Goal: Obtain resource: Obtain resource

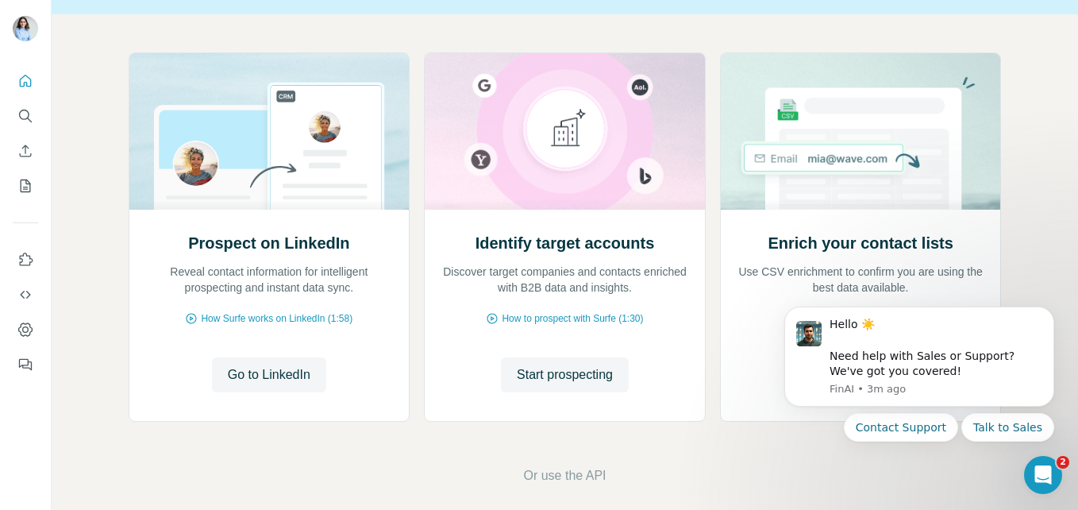
scroll to position [158, 0]
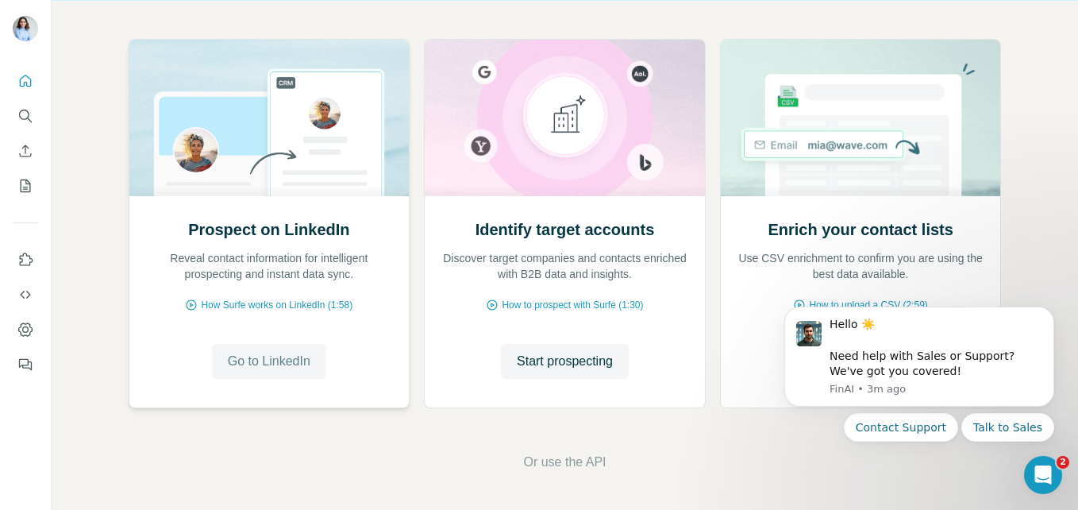
click at [283, 356] on span "Go to LinkedIn" at bounding box center [269, 361] width 83 height 19
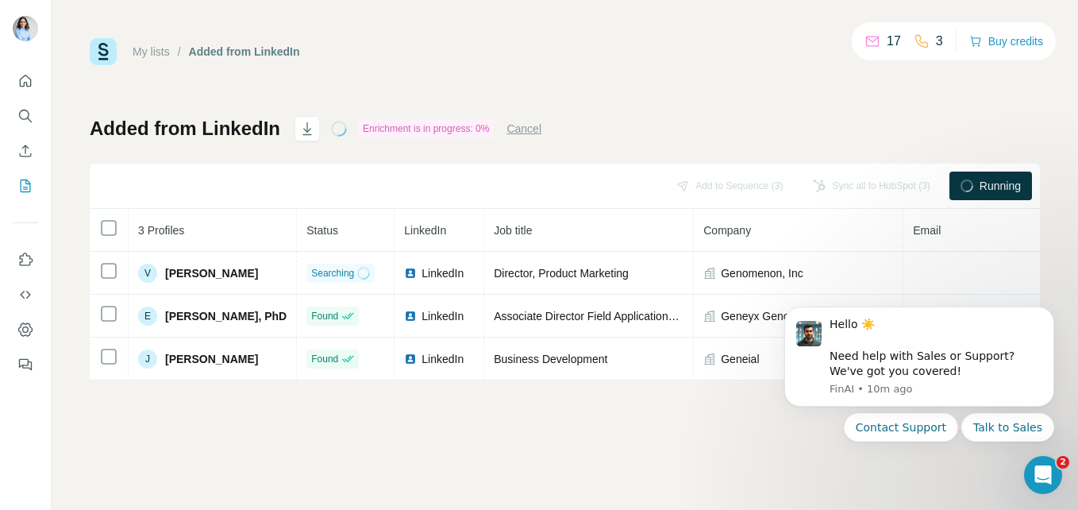
click at [505, 469] on div "My lists / Added from LinkedIn 17 3 Buy credits Added from LinkedIn Enrichment …" at bounding box center [565, 255] width 1027 height 510
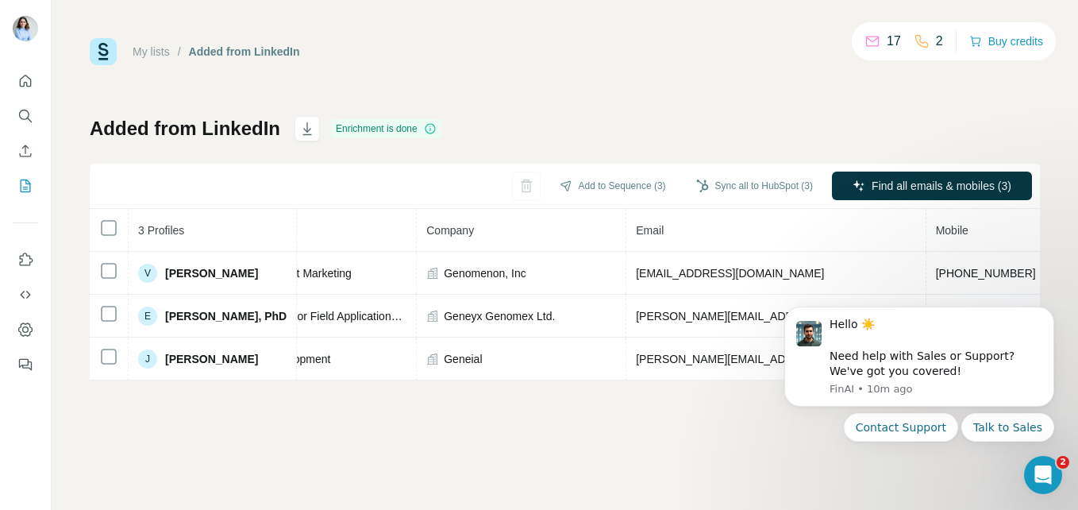
scroll to position [0, 361]
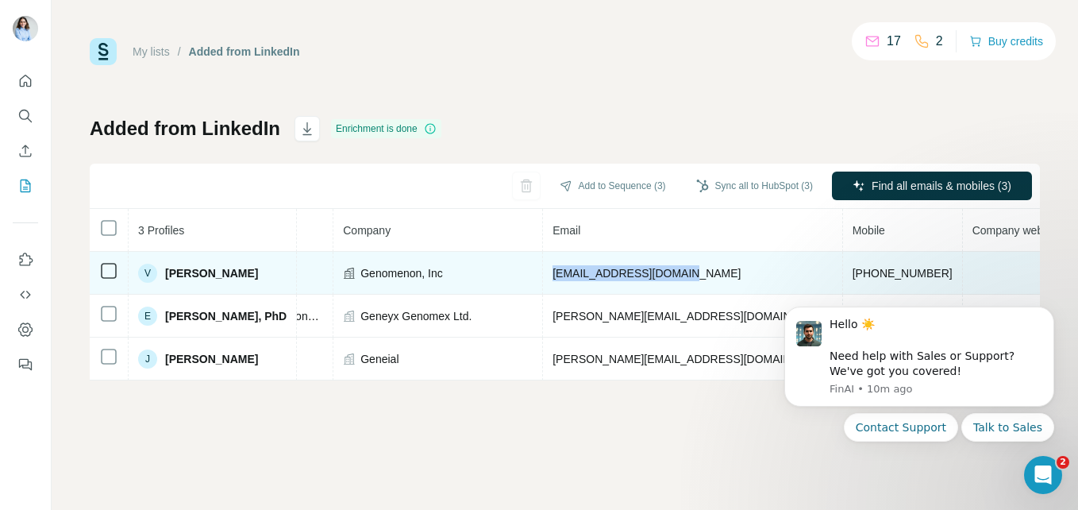
drag, startPoint x: 658, startPoint y: 274, endPoint x: 518, endPoint y: 273, distance: 139.8
click at [543, 273] on td "[EMAIL_ADDRESS][DOMAIN_NAME]" at bounding box center [692, 273] width 299 height 43
copy span "[EMAIL_ADDRESS][DOMAIN_NAME]"
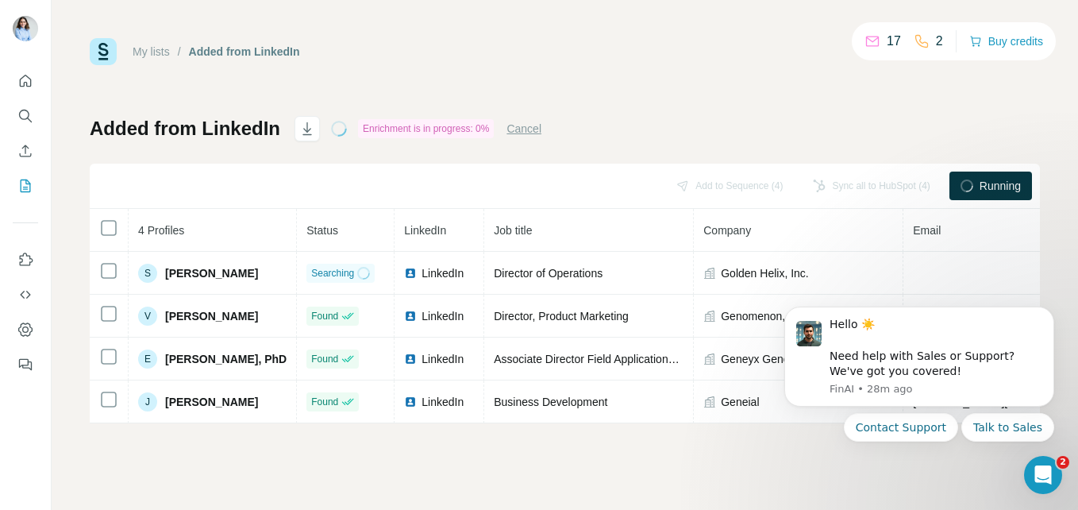
click at [568, 486] on div "My lists / Added from LinkedIn 17 2 Buy credits Added from LinkedIn Enrichment …" at bounding box center [565, 255] width 1027 height 510
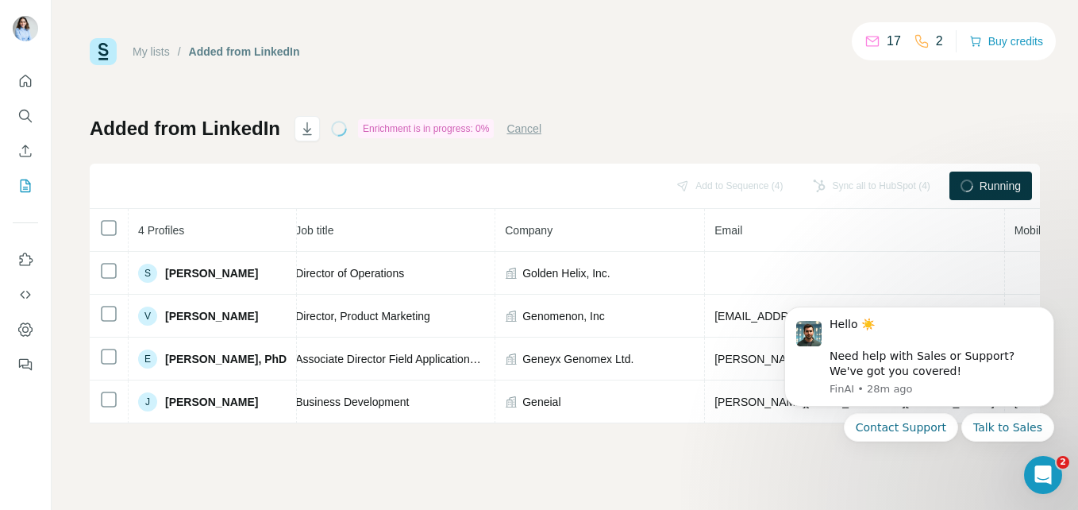
scroll to position [0, 361]
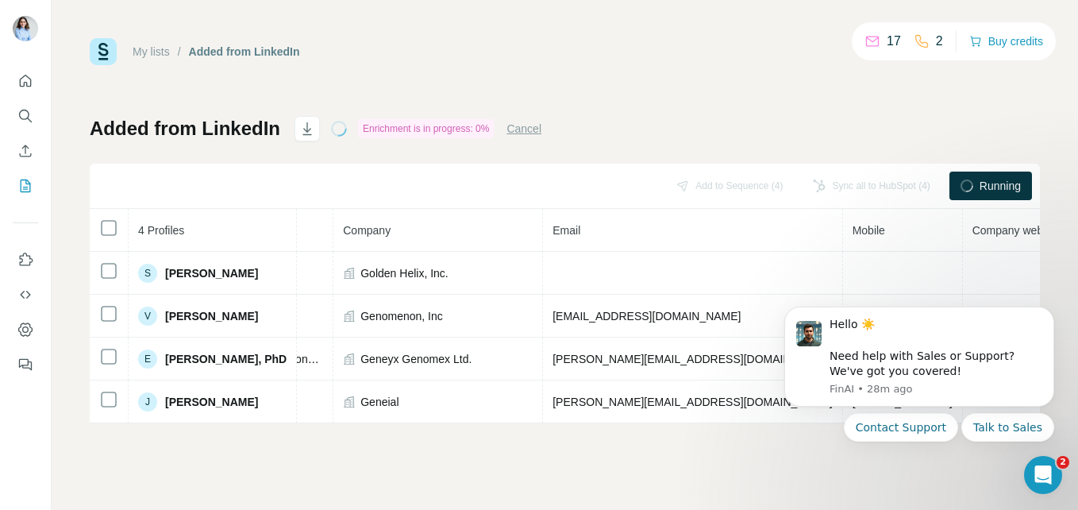
drag, startPoint x: 515, startPoint y: 426, endPoint x: 253, endPoint y: 118, distance: 405.6
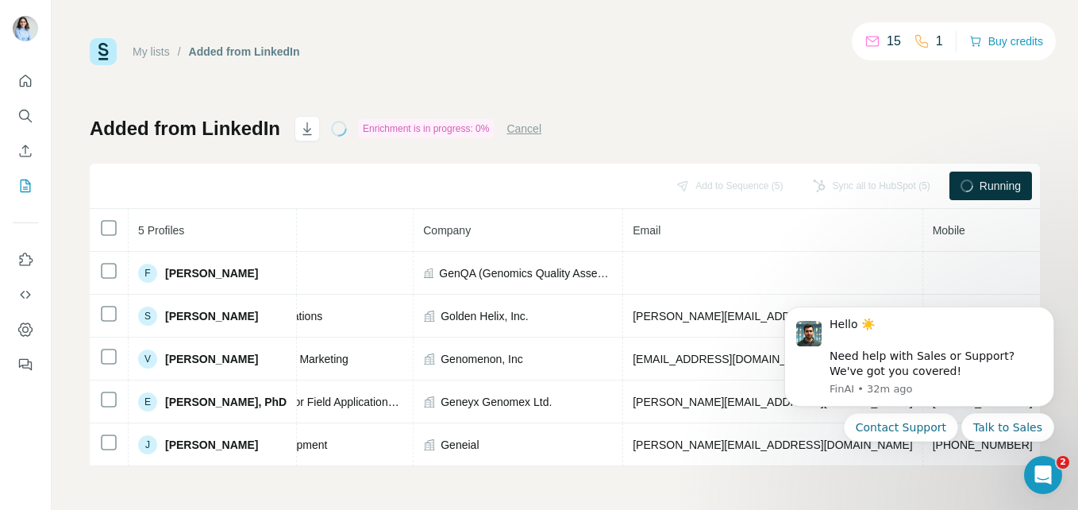
scroll to position [0, 372]
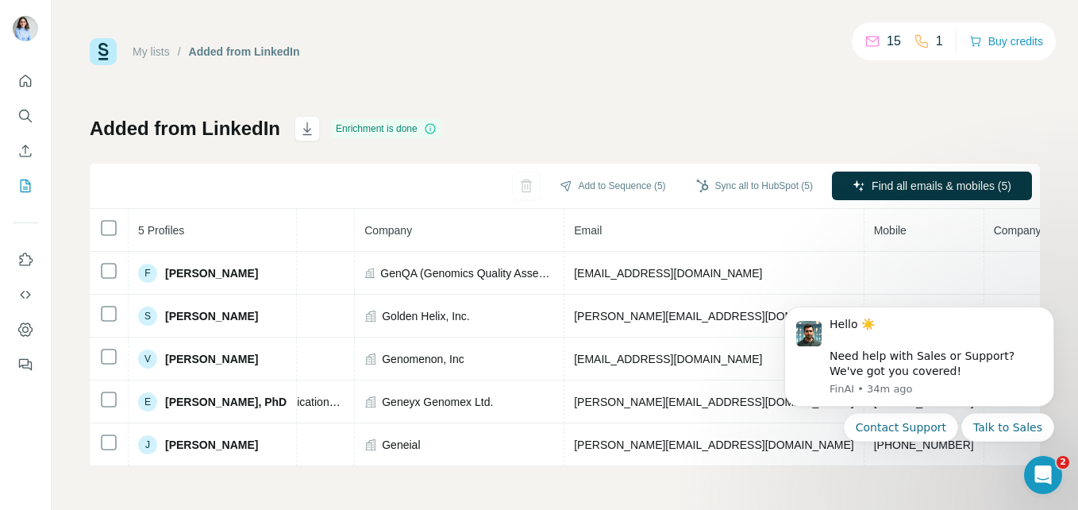
scroll to position [0, 386]
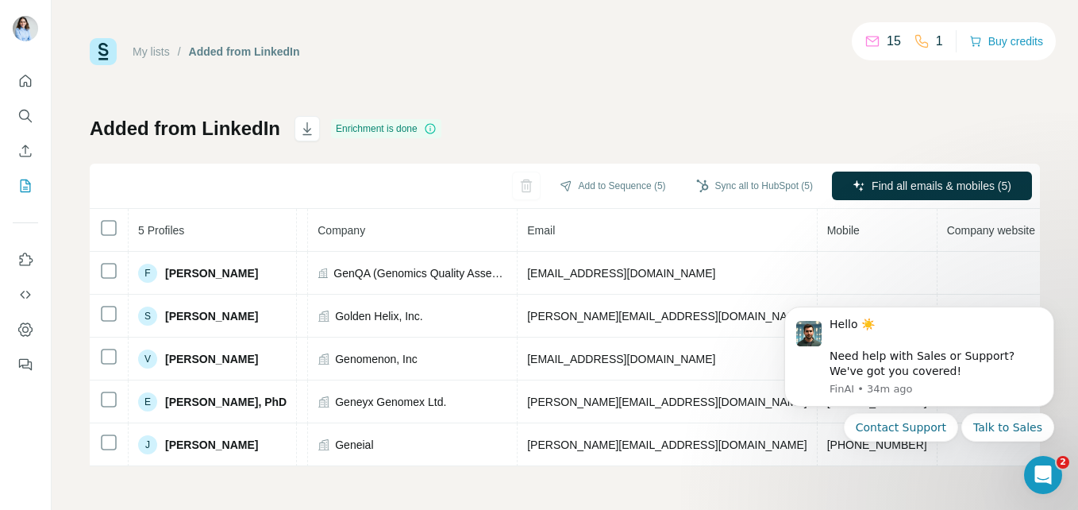
drag, startPoint x: 636, startPoint y: 469, endPoint x: 198, endPoint y: 187, distance: 520.7
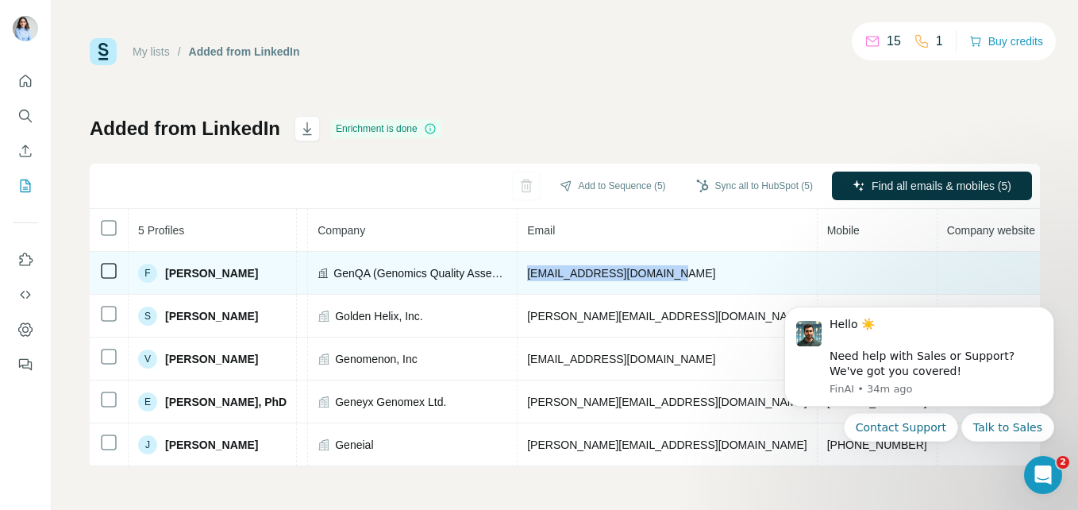
drag, startPoint x: 634, startPoint y: 274, endPoint x: 488, endPoint y: 274, distance: 146.1
click at [518, 274] on td "[EMAIL_ADDRESS][DOMAIN_NAME]" at bounding box center [667, 273] width 299 height 43
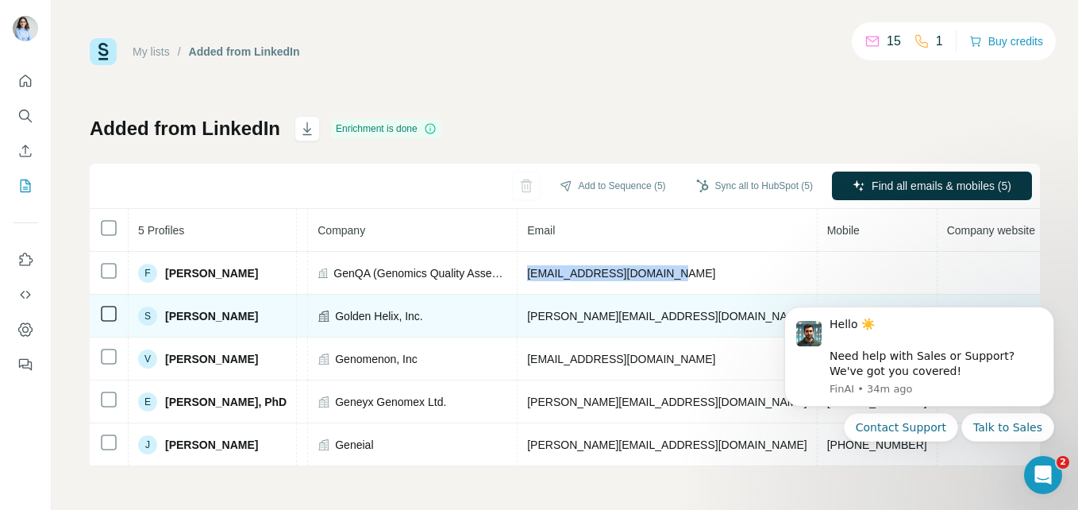
copy span "[EMAIL_ADDRESS][DOMAIN_NAME]"
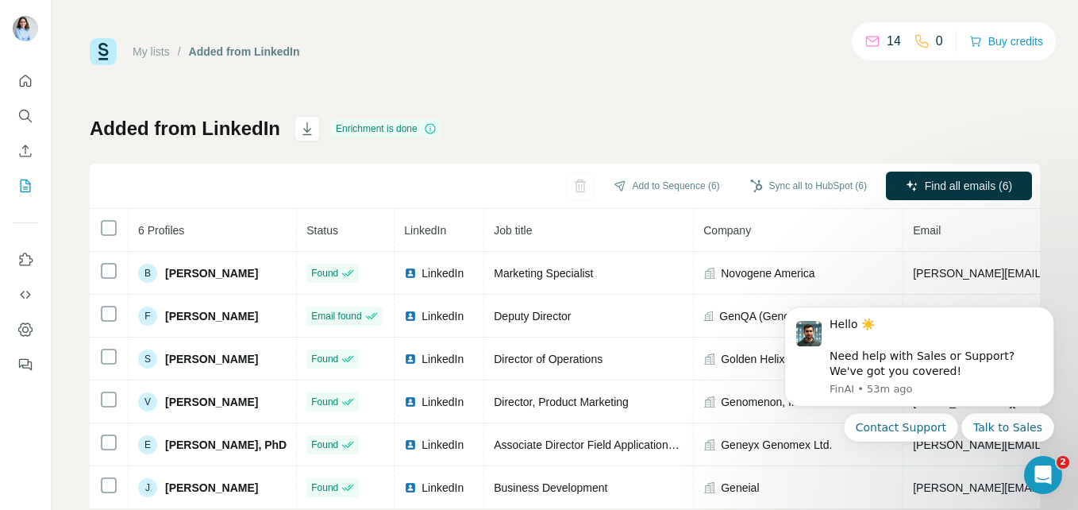
click at [1052, 274] on div "My lists / Added from LinkedIn 14 0 Buy credits Added from LinkedIn Enrichment …" at bounding box center [565, 255] width 1027 height 510
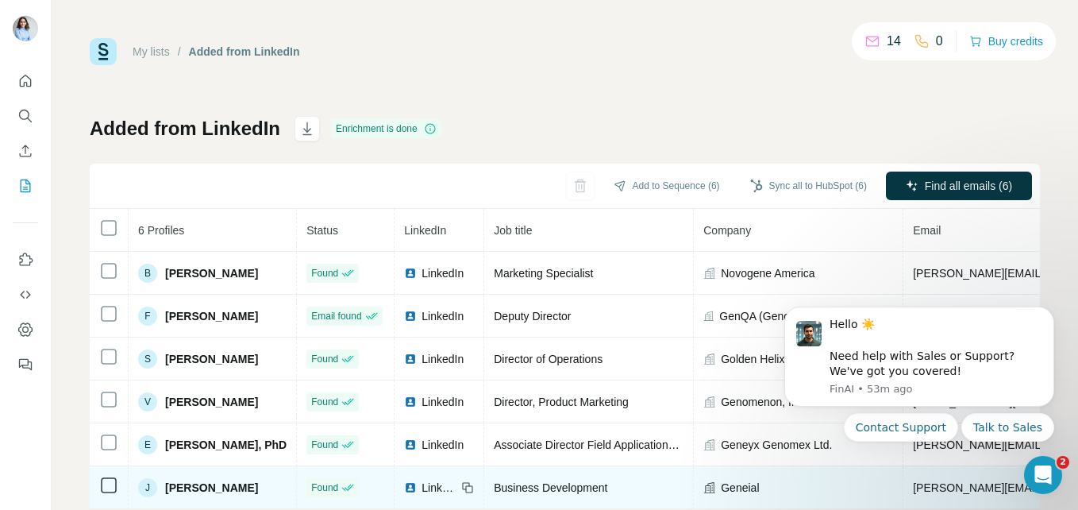
click at [742, 508] on td "Geneial" at bounding box center [799, 487] width 210 height 43
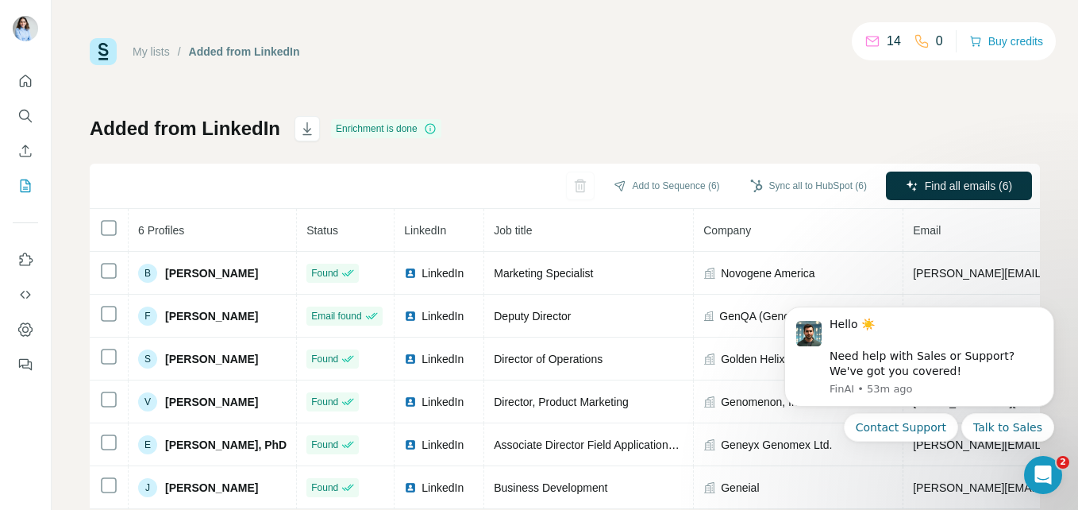
click at [1046, 218] on div "My lists / Added from LinkedIn 14 0 Buy credits Added from LinkedIn Enrichment …" at bounding box center [565, 255] width 1027 height 510
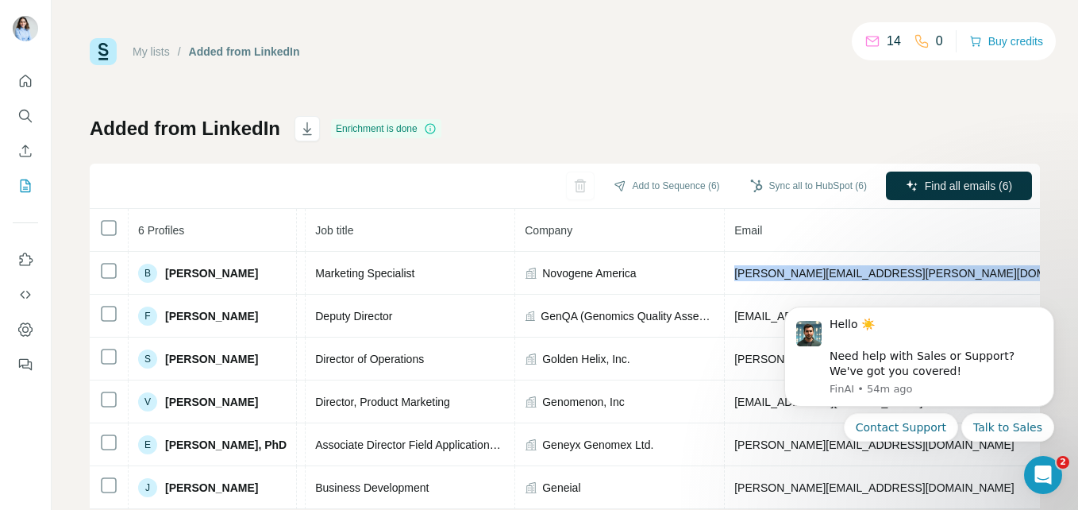
scroll to position [0, 414]
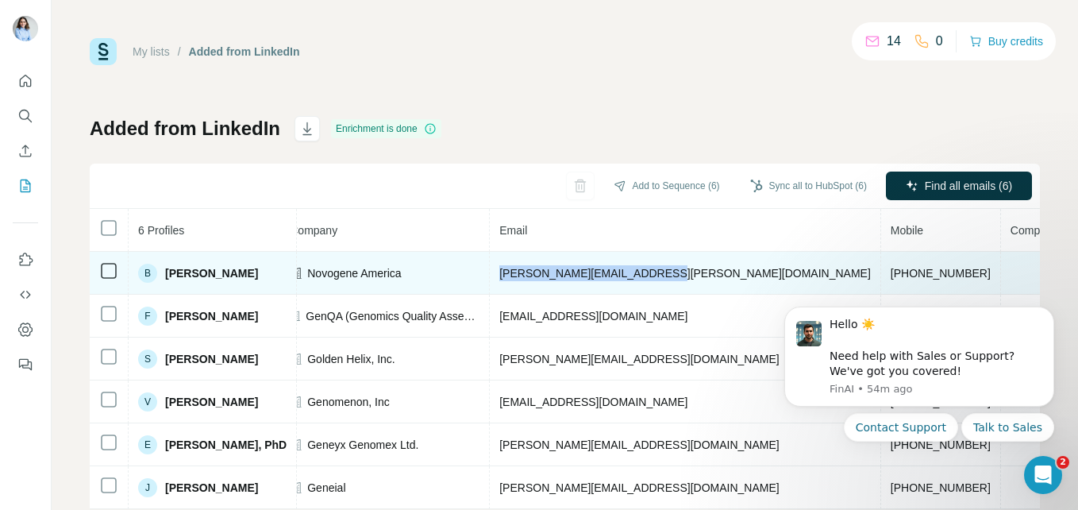
drag, startPoint x: 878, startPoint y: 273, endPoint x: 635, endPoint y: 276, distance: 243.0
click at [635, 276] on td "[PERSON_NAME][EMAIL_ADDRESS][PERSON_NAME][DOMAIN_NAME]" at bounding box center [685, 273] width 391 height 43
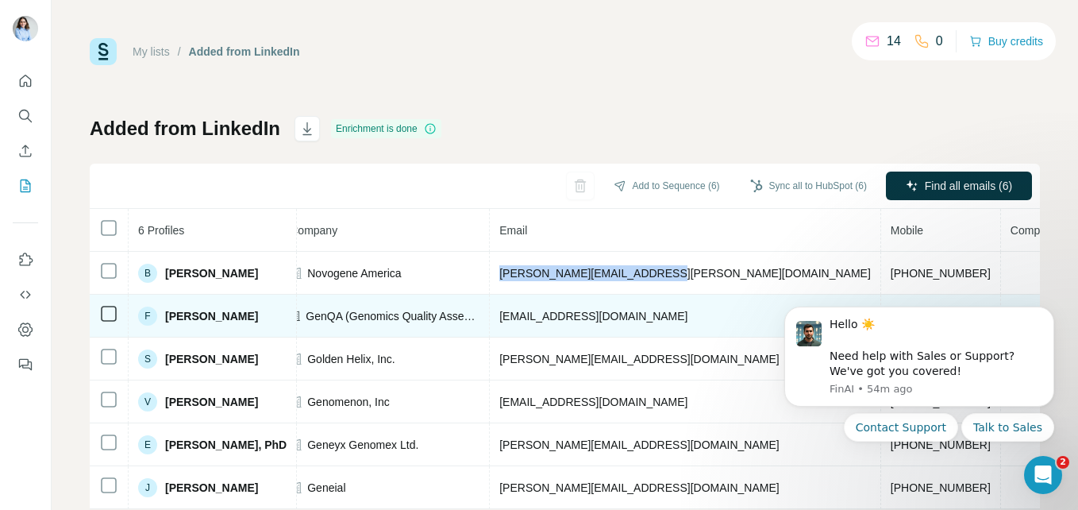
copy span "[PERSON_NAME][EMAIL_ADDRESS][PERSON_NAME][DOMAIN_NAME]"
